Goal: Information Seeking & Learning: Learn about a topic

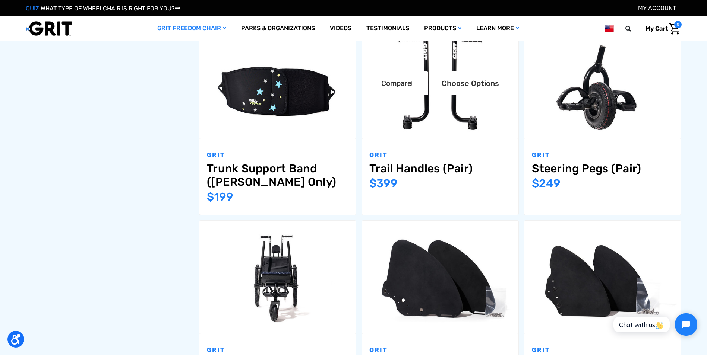
scroll to position [783, 0]
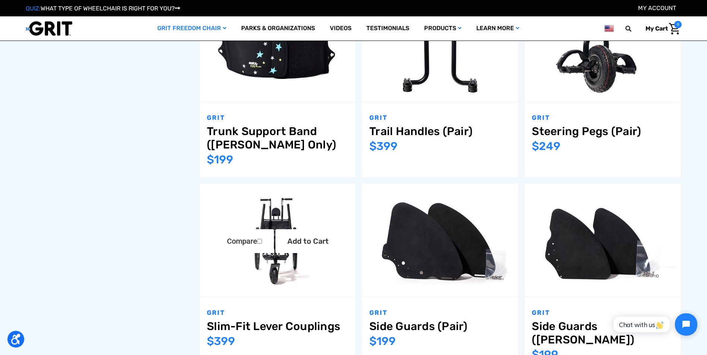
click at [273, 211] on img "Slim-Fit Lever Couplings,$399.00\a" at bounding box center [277, 240] width 157 height 104
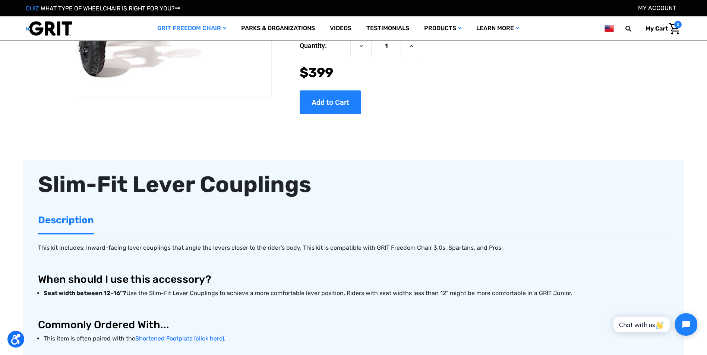
scroll to position [112, 0]
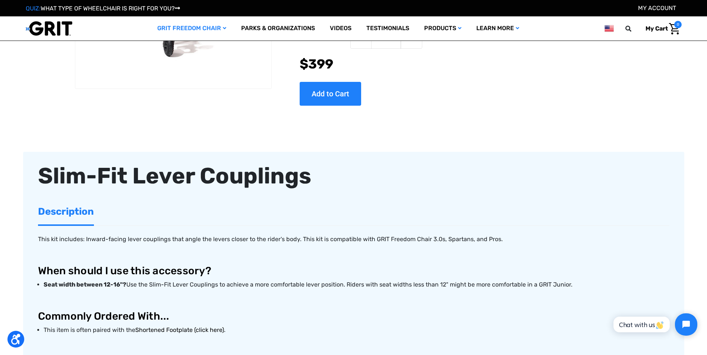
click at [165, 329] on link "Shortened Footplate (click here)" at bounding box center [179, 330] width 89 height 7
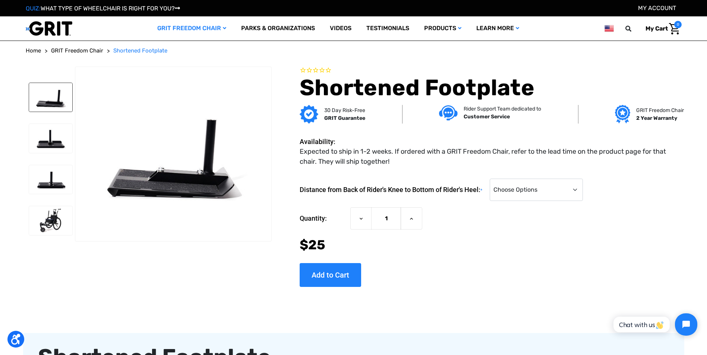
click at [50, 104] on img at bounding box center [50, 97] width 43 height 29
click at [53, 140] on img at bounding box center [50, 138] width 43 height 29
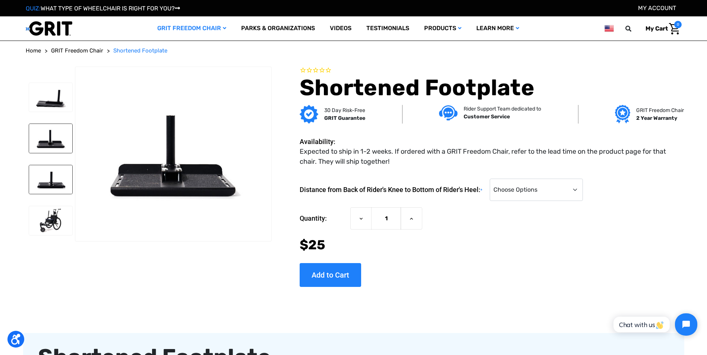
click at [58, 182] on img at bounding box center [50, 179] width 43 height 29
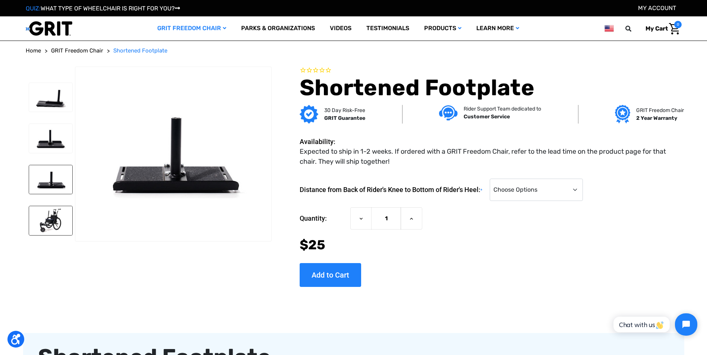
click at [53, 224] on img at bounding box center [50, 220] width 43 height 29
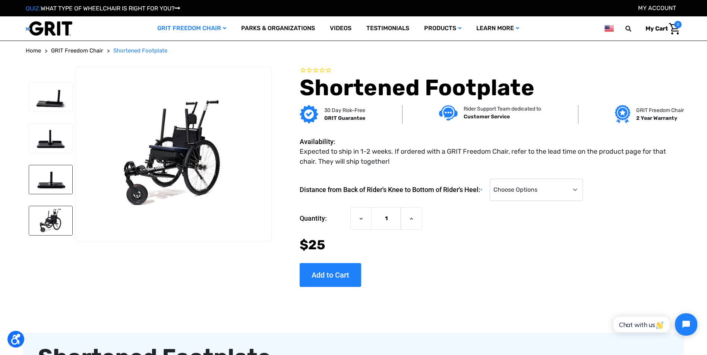
click at [56, 181] on img at bounding box center [50, 179] width 43 height 29
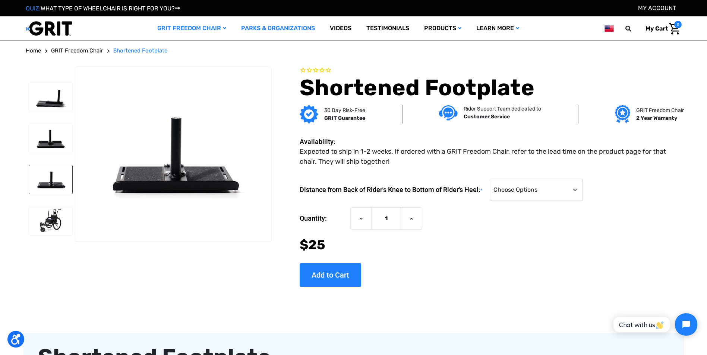
click at [265, 28] on link "Parks & Organizations" at bounding box center [278, 28] width 89 height 24
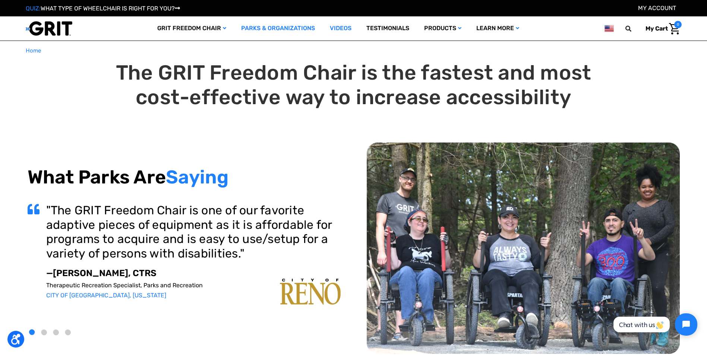
click at [337, 26] on link "Videos" at bounding box center [340, 28] width 37 height 24
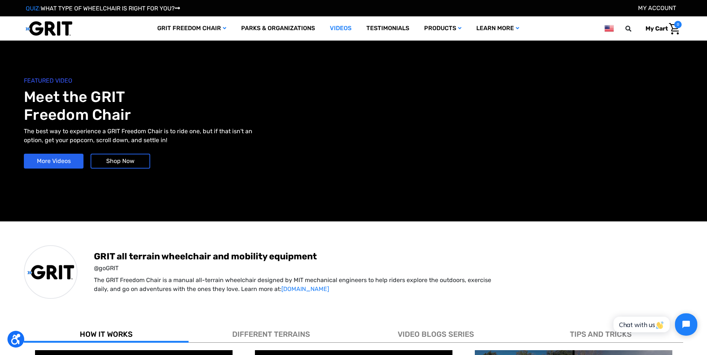
click at [268, 331] on span "DIFFERENT TERRAINS" at bounding box center [271, 334] width 78 height 9
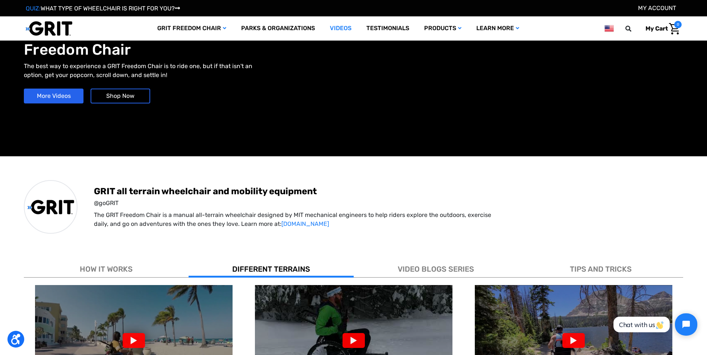
scroll to position [37, 0]
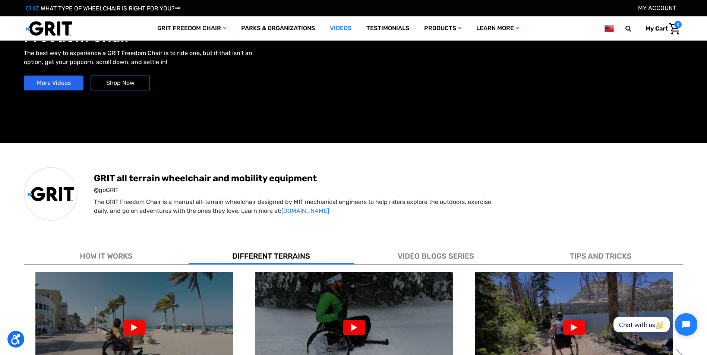
click at [132, 327] on div at bounding box center [134, 327] width 22 height 15
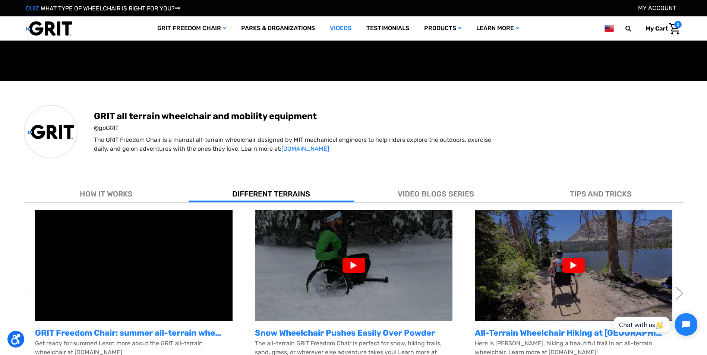
scroll to position [112, 0]
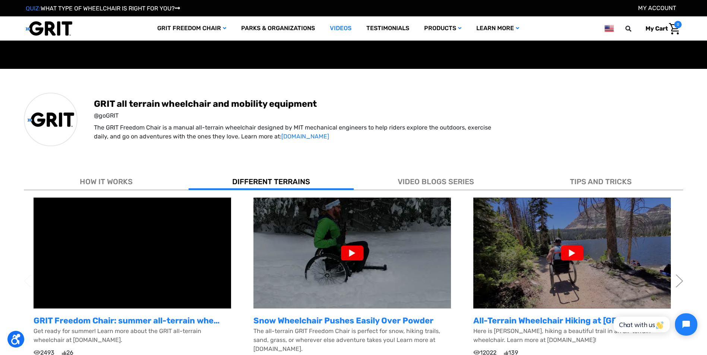
click at [349, 256] on div at bounding box center [352, 253] width 22 height 15
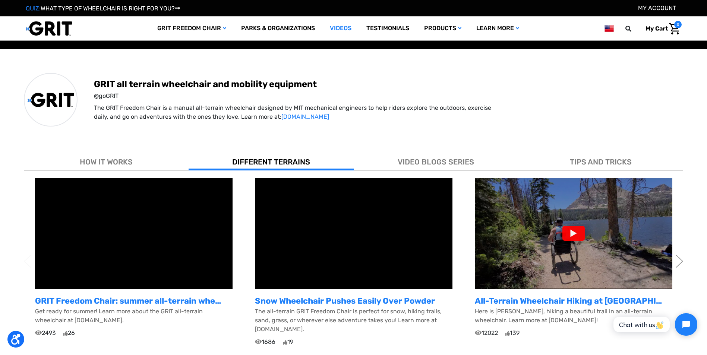
scroll to position [149, 0]
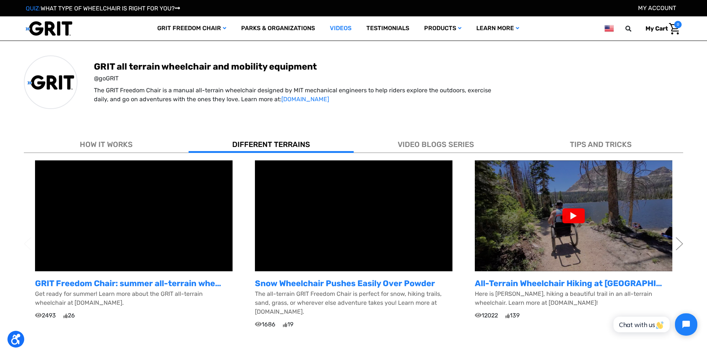
click at [572, 214] on div at bounding box center [573, 216] width 22 height 15
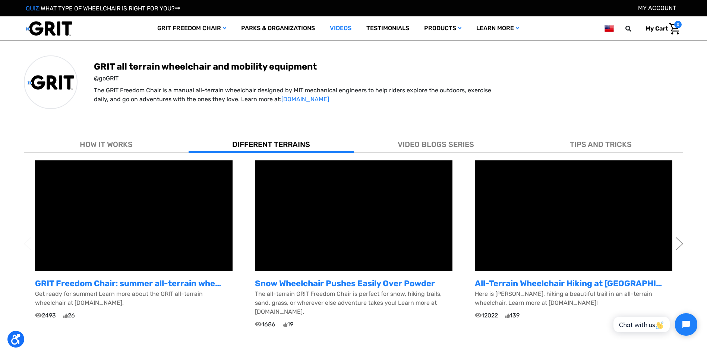
click at [339, 29] on link "Videos" at bounding box center [340, 28] width 37 height 24
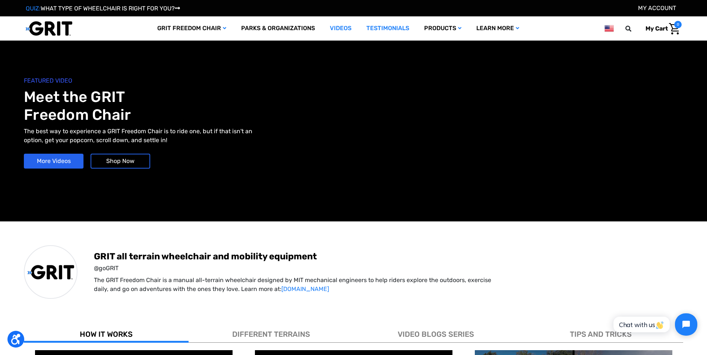
click at [380, 26] on link "Testimonials" at bounding box center [388, 28] width 58 height 24
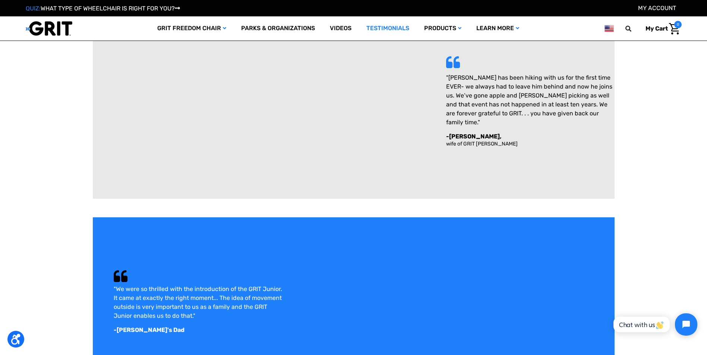
scroll to position [112, 0]
